Goal: Check status

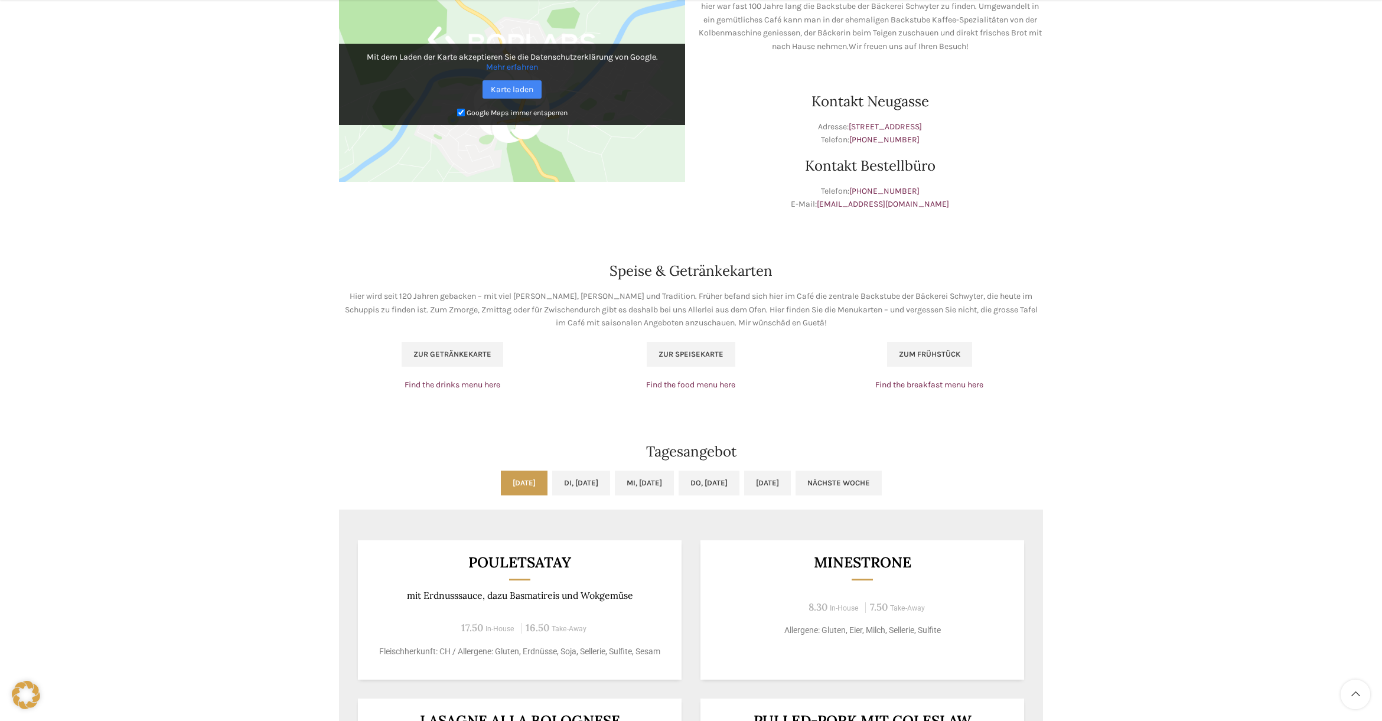
scroll to position [661, 0]
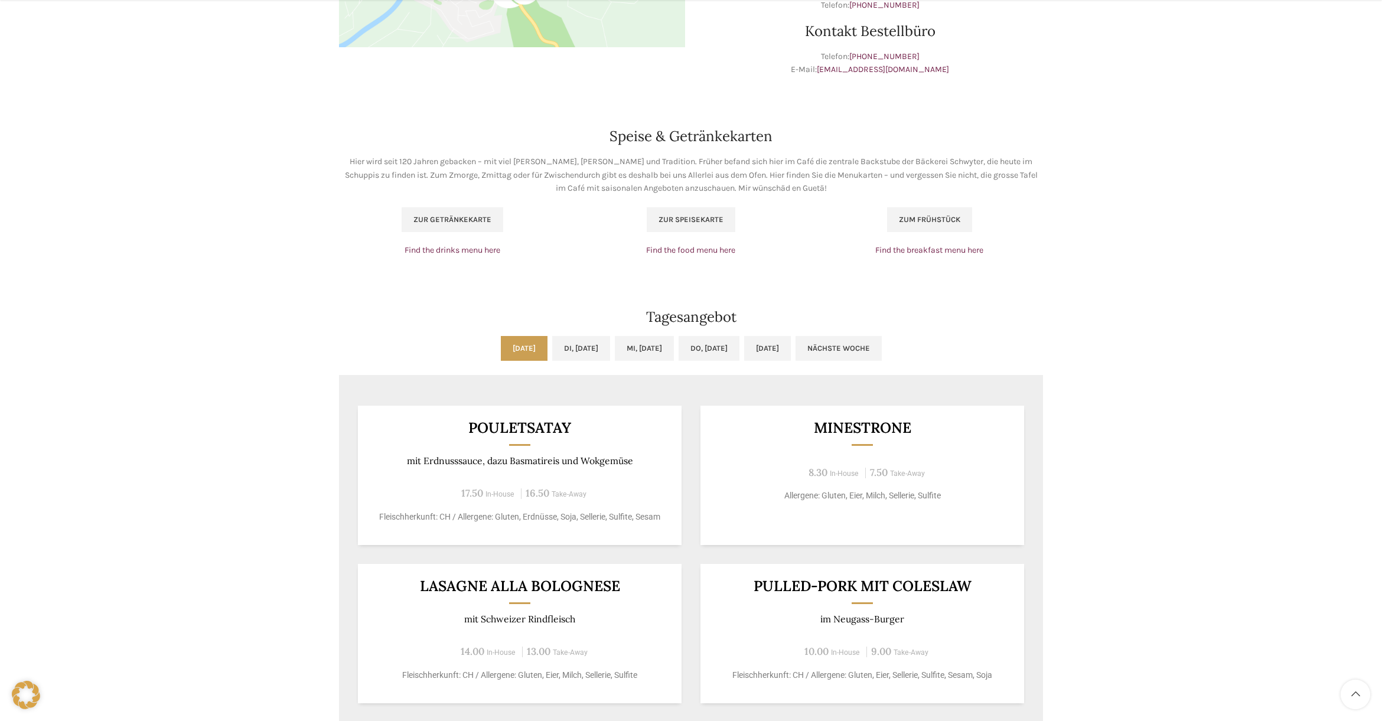
click at [569, 374] on ul "[DATE] Di, [DATE] Mi, [DATE] Do, [DATE] [DATE] Nächste Woche" at bounding box center [691, 355] width 704 height 39
click at [568, 356] on link "Di, [DATE]" at bounding box center [581, 348] width 58 height 25
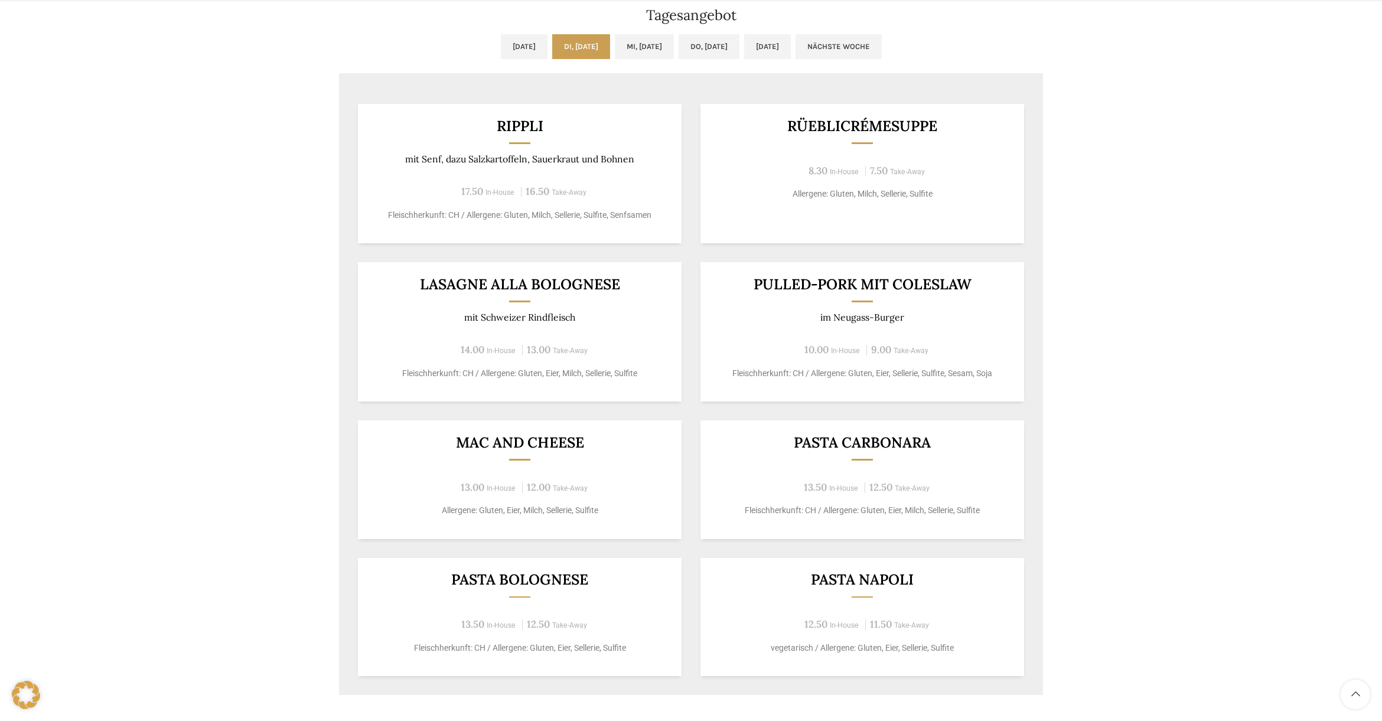
scroll to position [965, 0]
click at [650, 50] on link "Mi, [DATE]" at bounding box center [644, 44] width 59 height 25
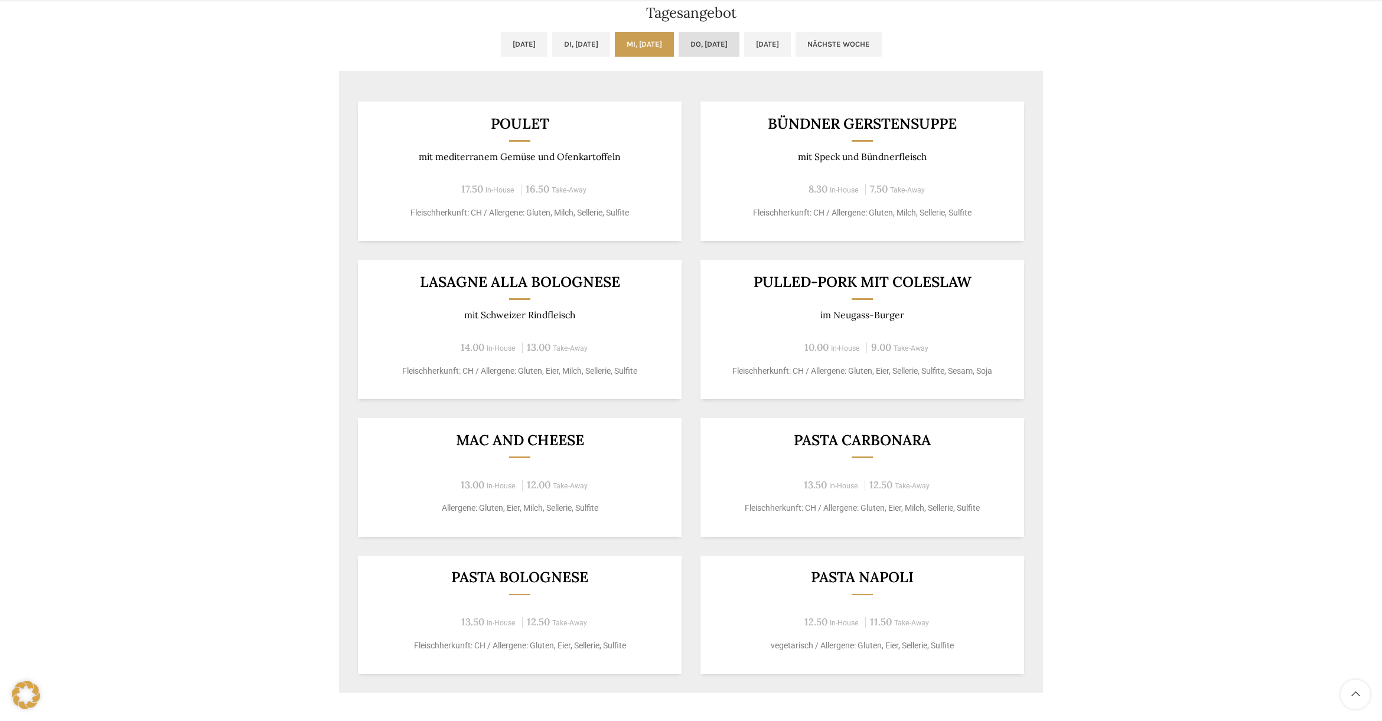
click at [696, 50] on link "Do, [DATE]" at bounding box center [708, 44] width 61 height 25
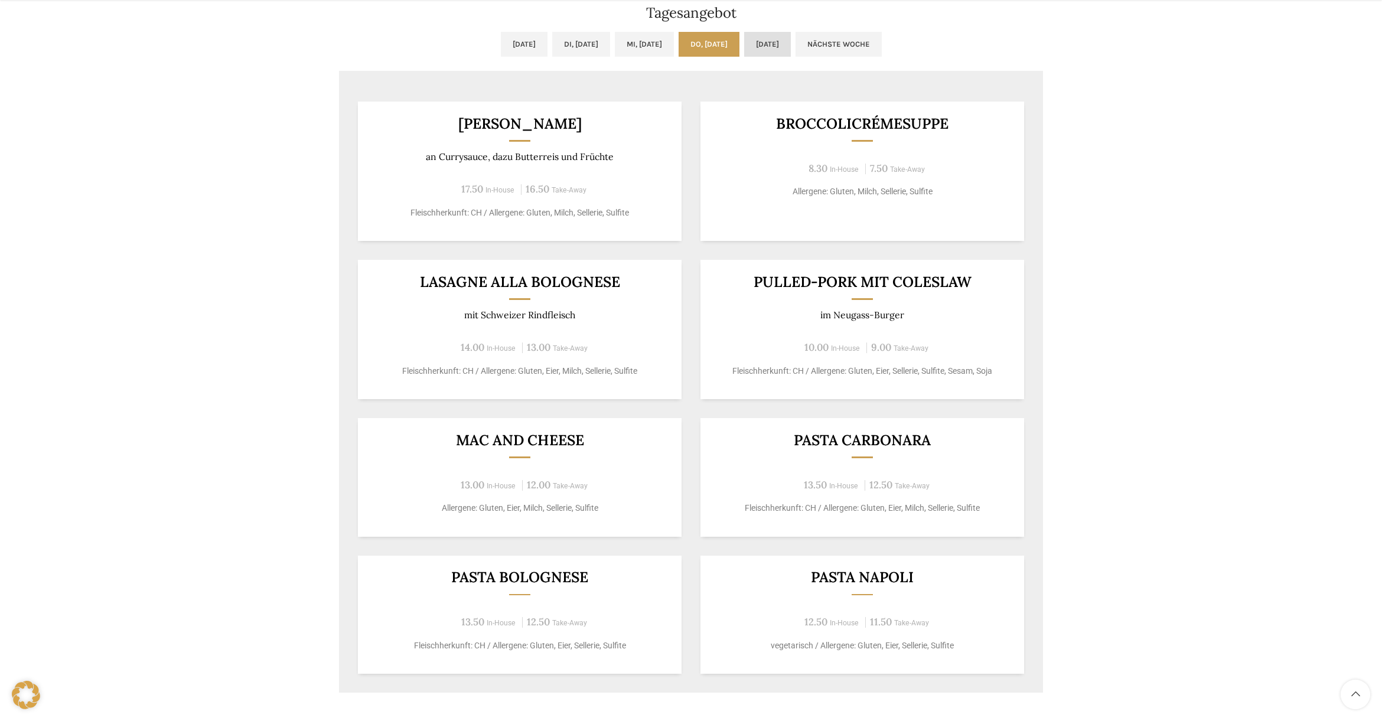
click at [776, 50] on link "[DATE]" at bounding box center [767, 44] width 47 height 25
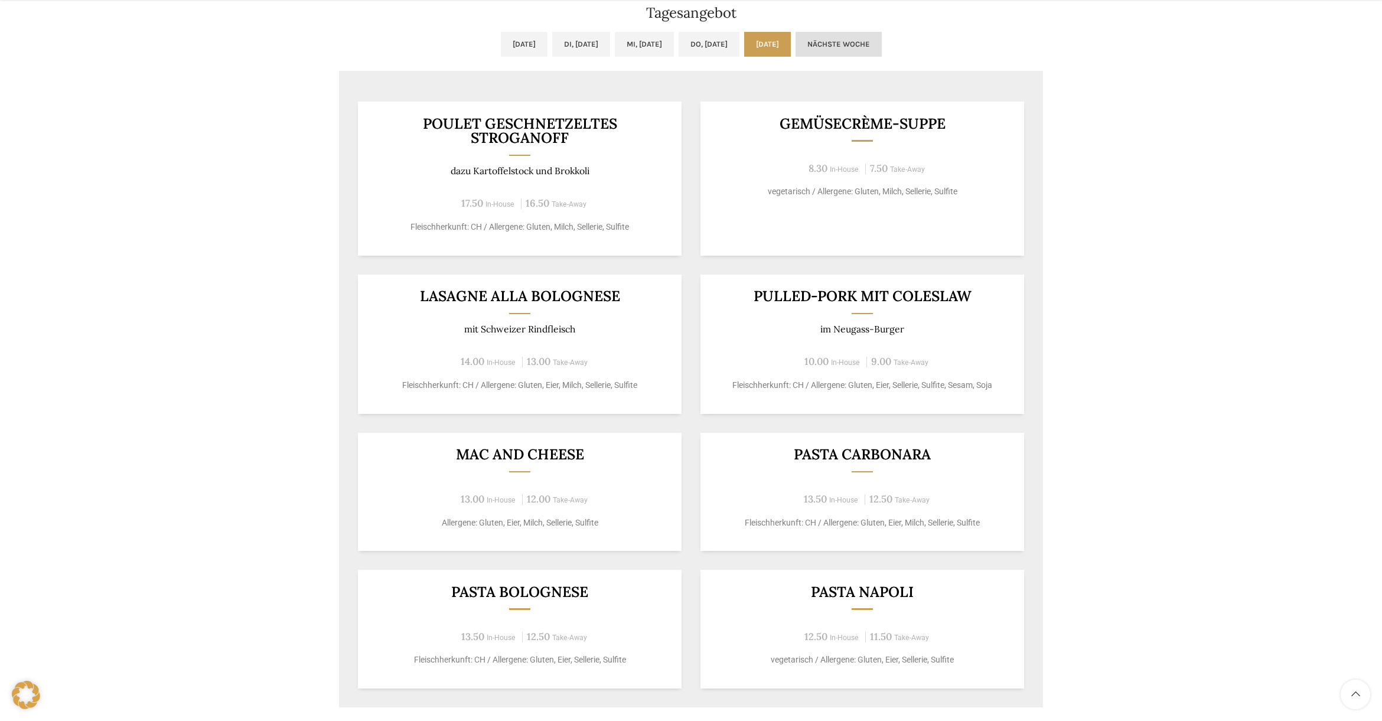
click at [882, 42] on link "Nächste Woche" at bounding box center [838, 44] width 86 height 25
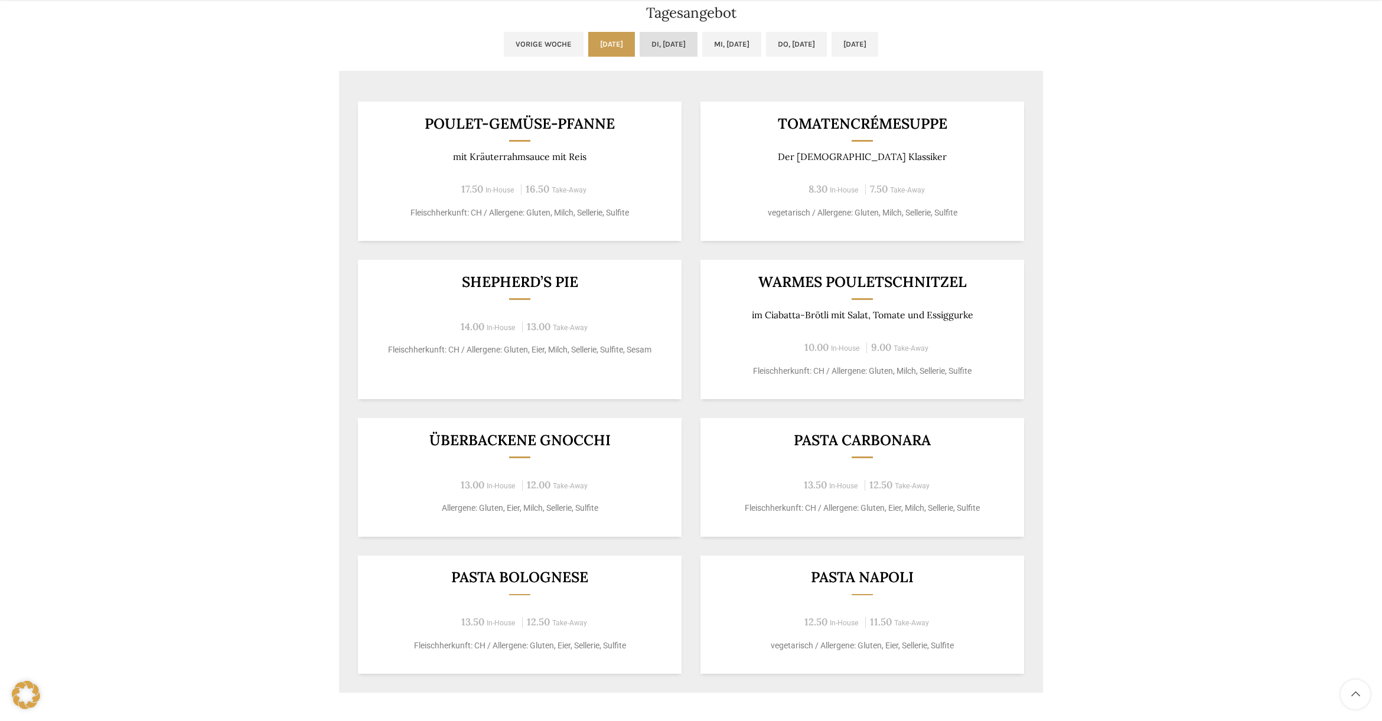
click at [649, 50] on link "Di, [DATE]" at bounding box center [668, 44] width 58 height 25
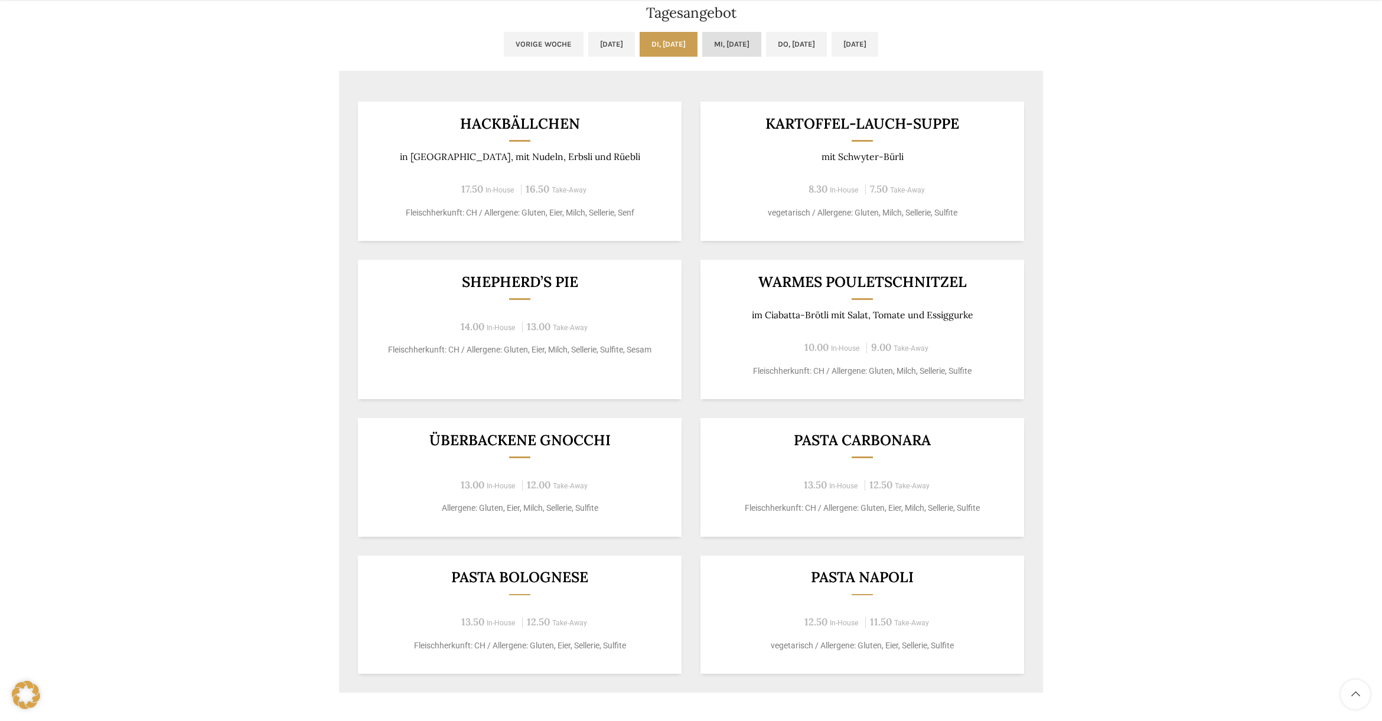
click at [742, 51] on link "Mi, [DATE]" at bounding box center [731, 44] width 59 height 25
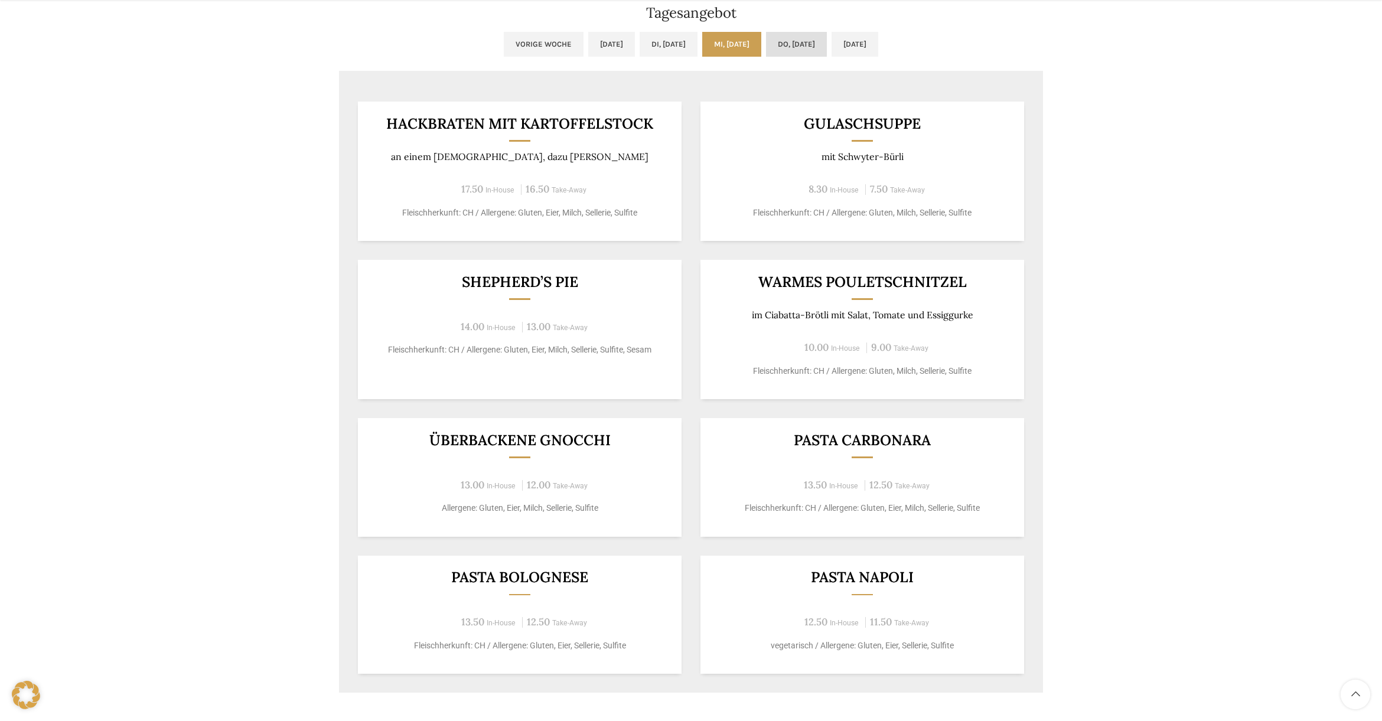
click at [784, 48] on link "Do, [DATE]" at bounding box center [796, 44] width 61 height 25
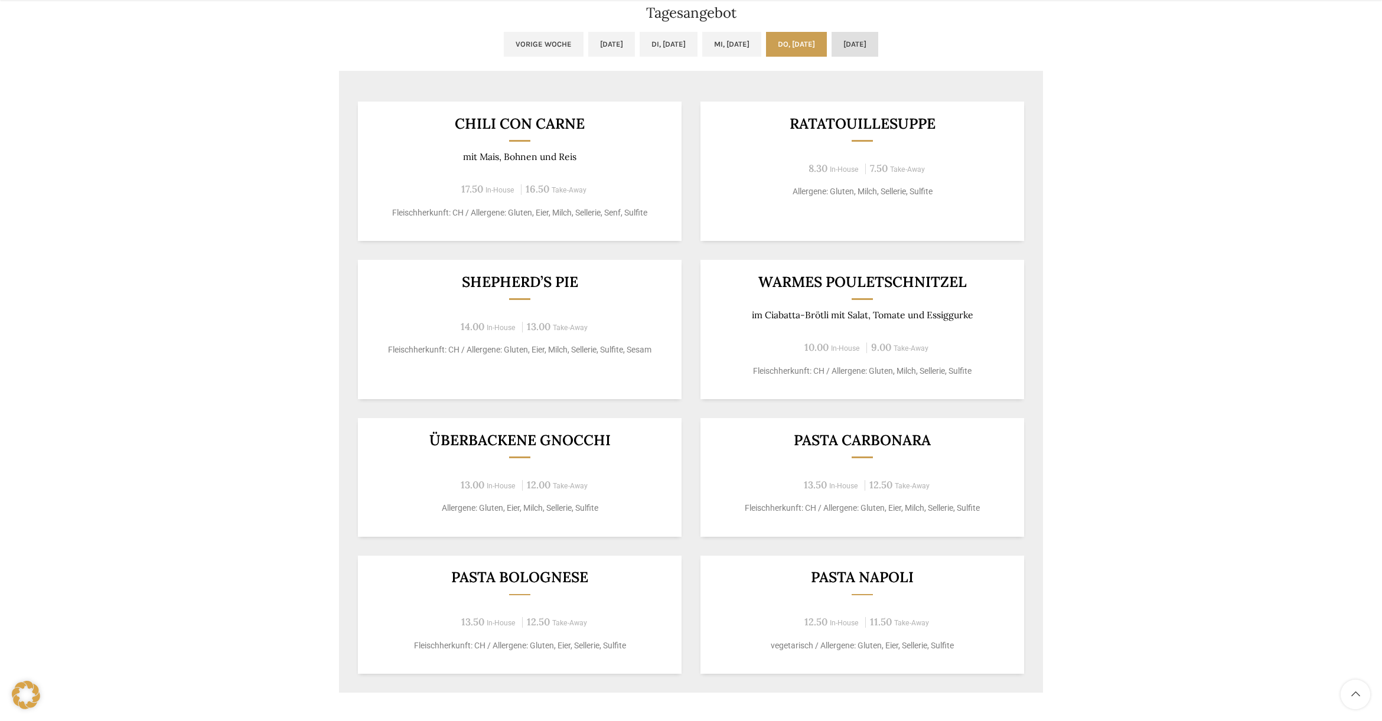
click at [878, 52] on link "[DATE]" at bounding box center [854, 44] width 47 height 25
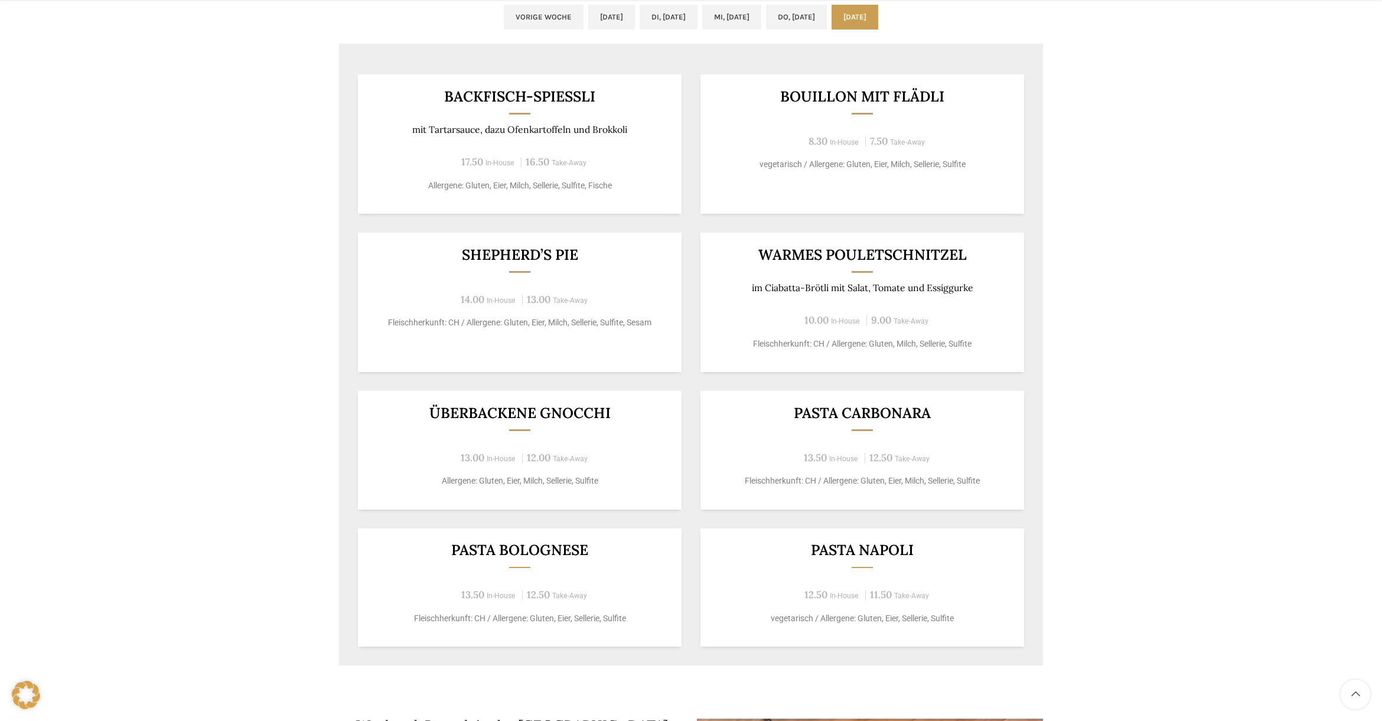
scroll to position [1007, 0]
